Goal: Information Seeking & Learning: Learn about a topic

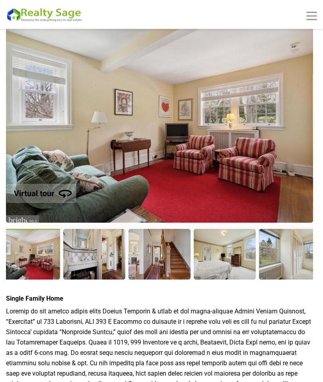
scroll to position [33, 0]
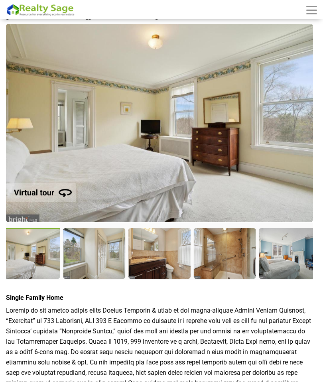
click at [300, 173] on img at bounding box center [159, 123] width 307 height 198
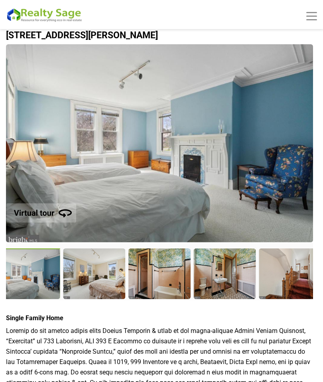
scroll to position [0, 0]
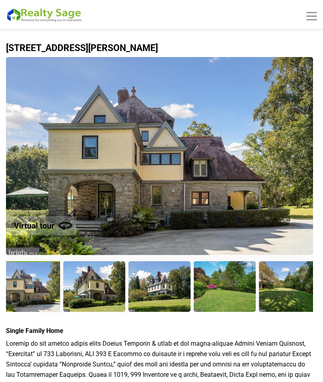
click at [311, 14] on div at bounding box center [201, 17] width 231 height 10
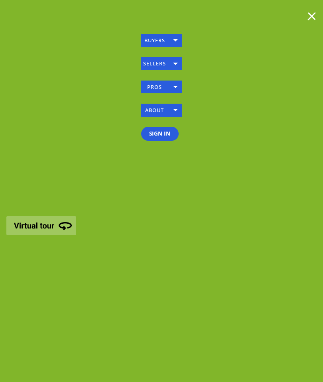
click at [310, 16] on span at bounding box center [311, 16] width 11 height 1
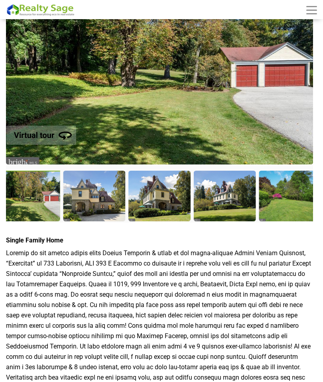
scroll to position [91, 0]
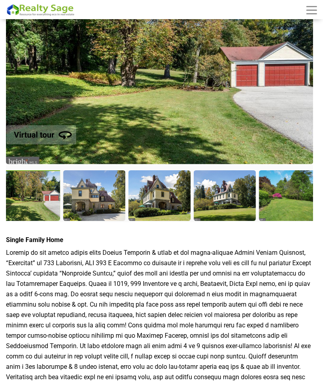
click at [101, 197] on div at bounding box center [93, 195] width 61 height 50
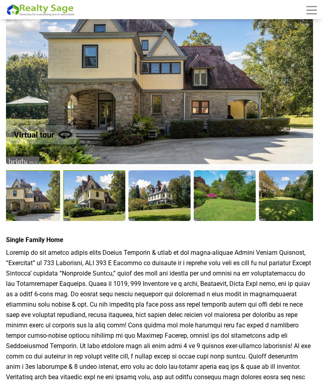
click at [100, 197] on div at bounding box center [94, 195] width 63 height 51
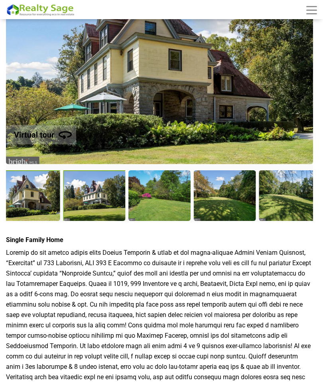
click at [104, 201] on div at bounding box center [94, 195] width 63 height 51
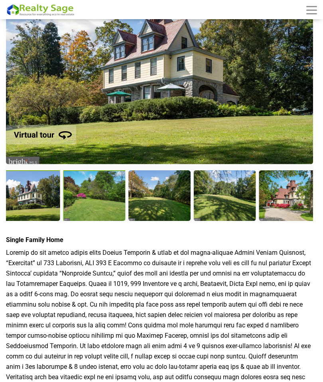
click at [100, 196] on div at bounding box center [94, 195] width 63 height 51
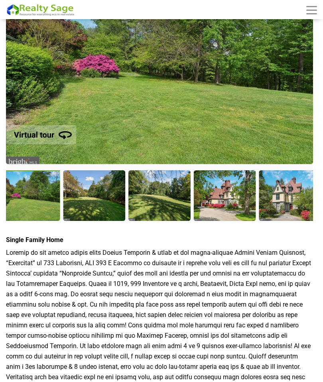
click at [107, 198] on div at bounding box center [93, 195] width 61 height 50
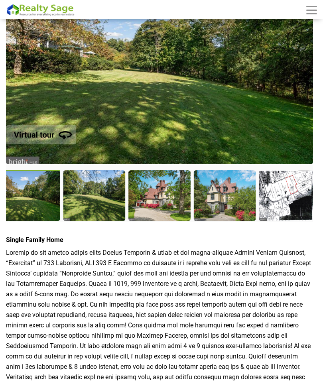
click at [112, 204] on div at bounding box center [93, 195] width 61 height 50
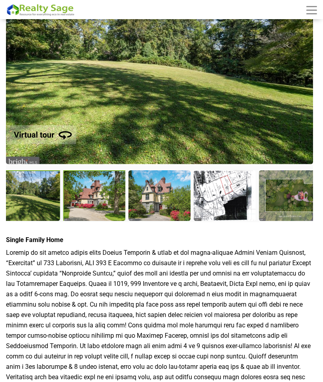
click at [104, 200] on div at bounding box center [94, 195] width 63 height 51
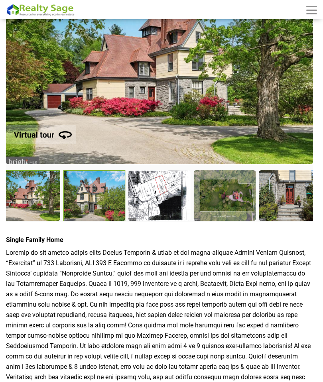
click at [106, 198] on div at bounding box center [94, 195] width 63 height 51
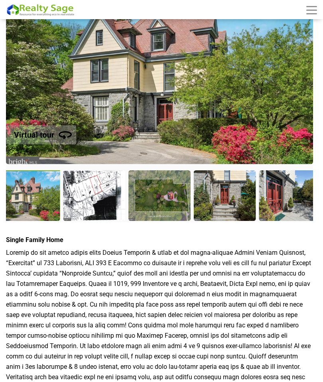
click at [164, 199] on div at bounding box center [158, 195] width 61 height 50
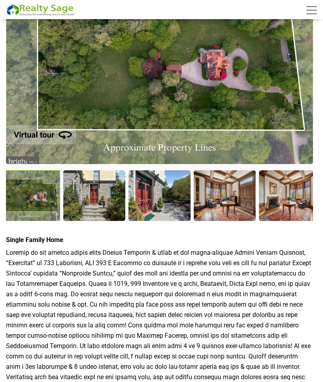
click at [225, 192] on div at bounding box center [224, 195] width 61 height 50
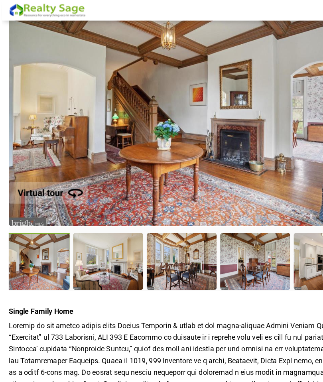
scroll to position [0, 0]
